Goal: Find contact information: Find contact information

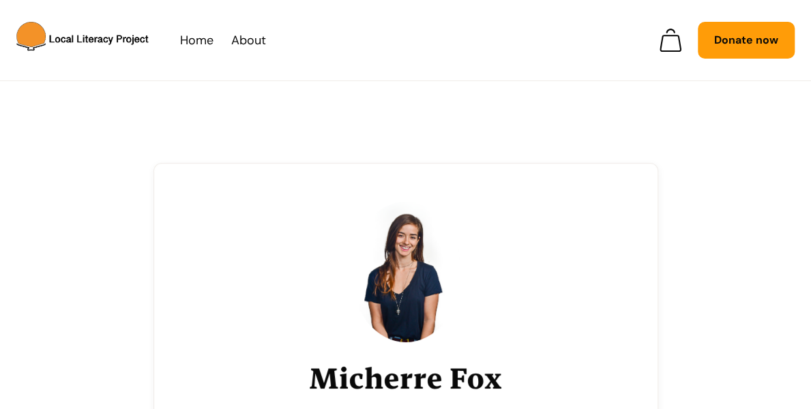
click at [404, 248] on img at bounding box center [405, 272] width 109 height 140
click at [256, 42] on link "About" at bounding box center [248, 40] width 35 height 20
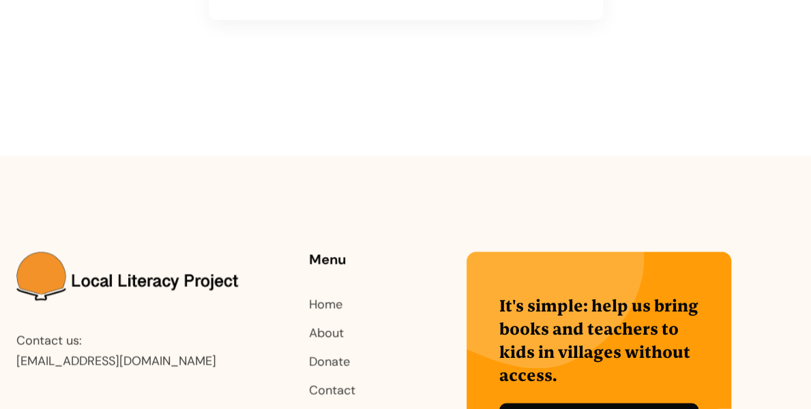
scroll to position [3248, 0]
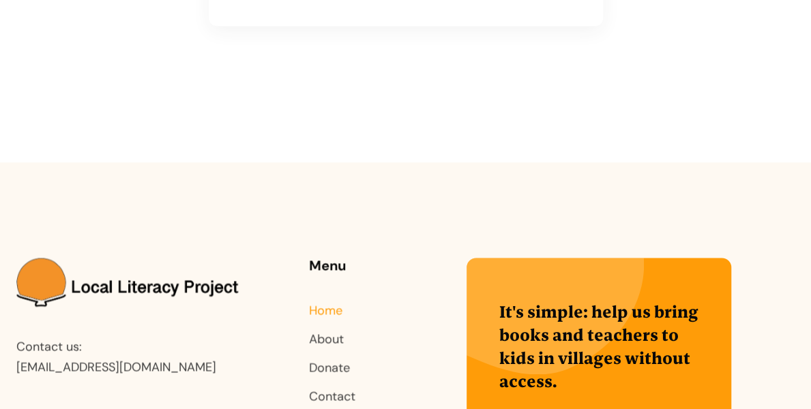
click at [323, 302] on link "Home" at bounding box center [325, 310] width 33 height 16
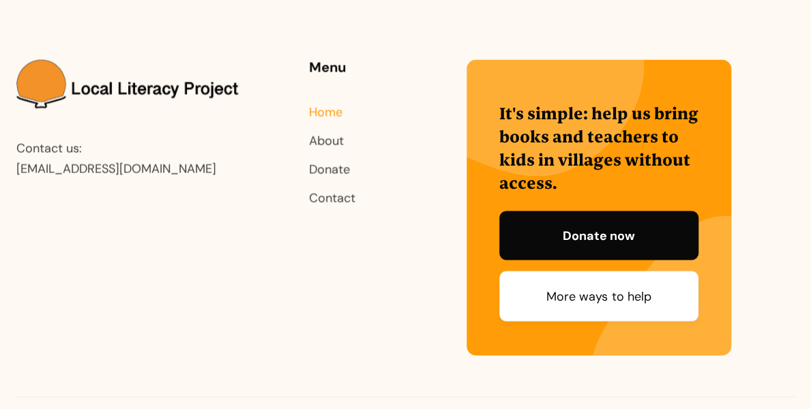
scroll to position [3461, 0]
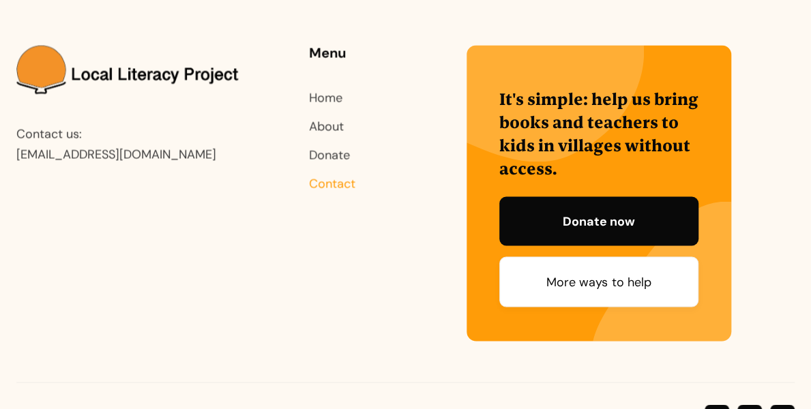
click at [355, 175] on link "Contact" at bounding box center [332, 183] width 46 height 16
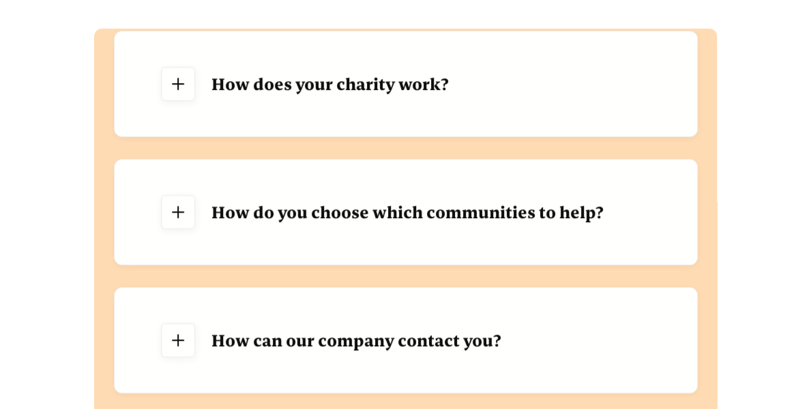
scroll to position [1418, 0]
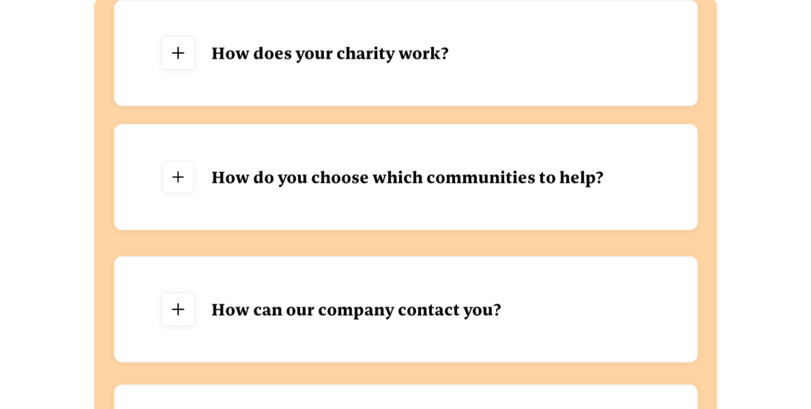
click at [181, 162] on link at bounding box center [178, 178] width 32 height 32
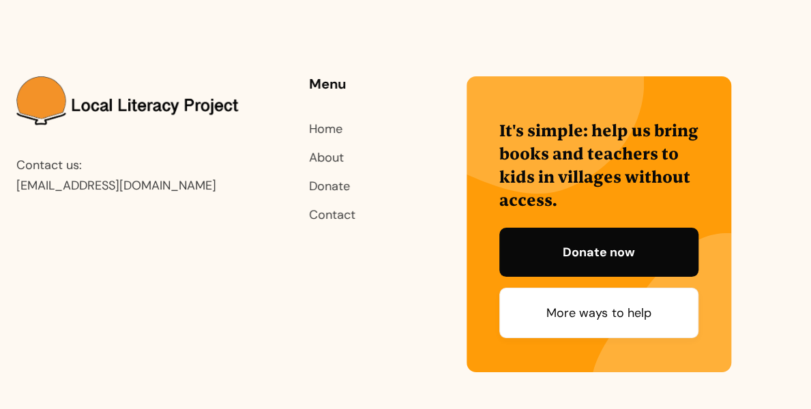
scroll to position [2334, 0]
